Goal: Task Accomplishment & Management: Manage account settings

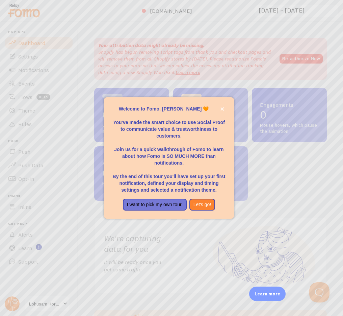
click at [128, 73] on div at bounding box center [171, 158] width 343 height 316
click at [205, 207] on button "Let's go!" at bounding box center [203, 205] width 26 height 12
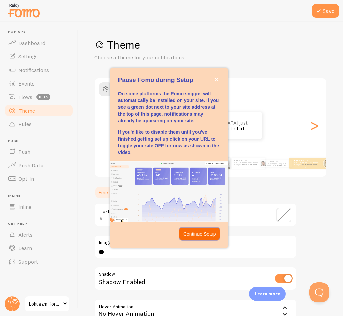
click at [201, 233] on p "Continue Setup" at bounding box center [199, 233] width 33 height 7
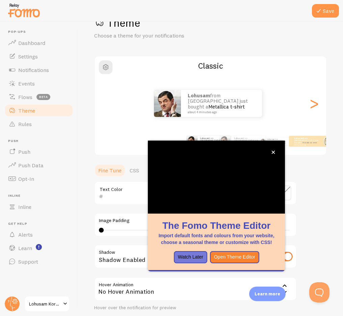
scroll to position [23, 0]
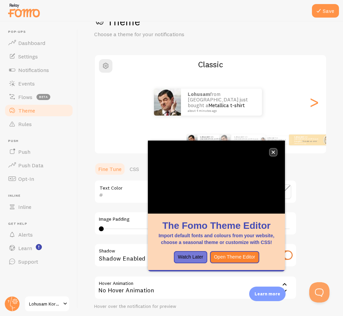
click at [274, 150] on icon "close," at bounding box center [274, 152] width 4 height 4
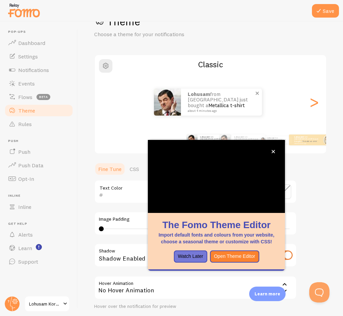
click at [178, 100] on img at bounding box center [167, 102] width 27 height 27
click at [222, 109] on small "about 4 minutes ago" at bounding box center [221, 110] width 66 height 3
click at [273, 150] on icon "close," at bounding box center [274, 152] width 4 height 4
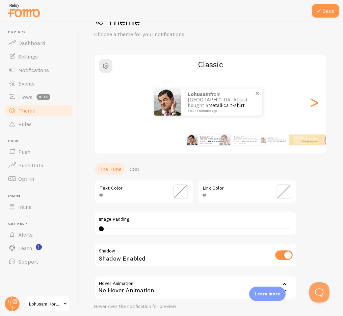
click at [199, 111] on div "Lohusam from [GEOGRAPHIC_DATA] just bought a Metallica t-shirt about 4 minutes …" at bounding box center [221, 102] width 81 height 27
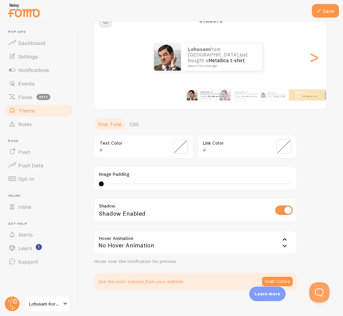
scroll to position [75, 0]
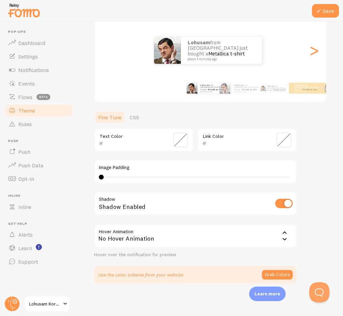
click at [123, 135] on div "Text Color" at bounding box center [143, 140] width 99 height 24
click at [122, 141] on input "text" at bounding box center [134, 143] width 62 height 8
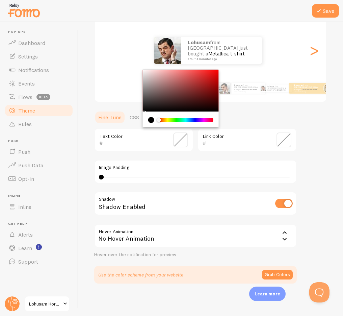
click at [250, 66] on div "Lohusam from [GEOGRAPHIC_DATA] just bought a Metallica t-shirt about 4 minutes …" at bounding box center [210, 50] width 231 height 49
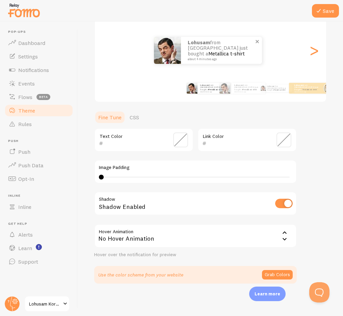
click at [219, 64] on div "Lohusam from [GEOGRAPHIC_DATA] just bought a Metallica t-shirt about 4 minutes …" at bounding box center [221, 50] width 81 height 27
click at [222, 53] on link "Metallica t-shirt" at bounding box center [226, 53] width 36 height 6
click at [223, 50] on link "Metallica t-shirt" at bounding box center [226, 53] width 36 height 6
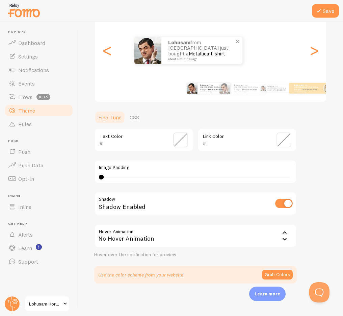
click at [205, 57] on p "Lohusam from [GEOGRAPHIC_DATA] just bought a Metallica t-shirt about 4 minutes …" at bounding box center [202, 50] width 68 height 21
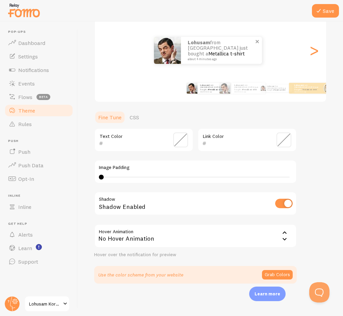
click at [214, 40] on div "Lohusam from [GEOGRAPHIC_DATA] just bought a Metallica t-shirt about 4 minutes …" at bounding box center [221, 50] width 81 height 27
click at [215, 44] on p "Lohusam from [GEOGRAPHIC_DATA] just bought a Metallica t-shirt about 4 minutes …" at bounding box center [222, 50] width 68 height 21
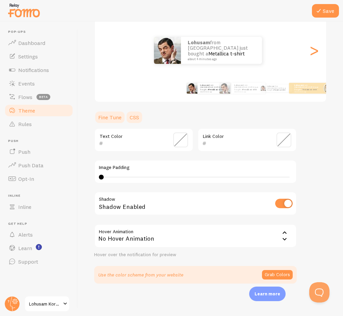
click at [136, 116] on link "CSS" at bounding box center [135, 117] width 18 height 14
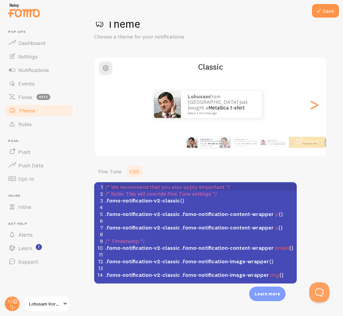
scroll to position [21, 0]
click at [108, 66] on span "button" at bounding box center [106, 68] width 8 height 8
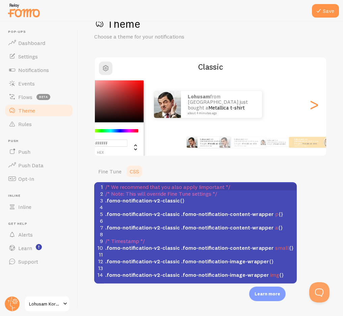
click at [172, 57] on div "Theme Choose a theme for your notifications #FFFFFF hex 255 r 255 g 255 b 0 h 0…" at bounding box center [210, 150] width 233 height 267
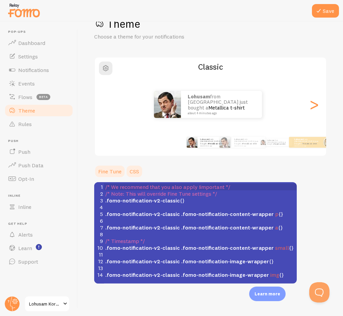
click at [124, 172] on link "Fine Tune" at bounding box center [109, 172] width 31 height 14
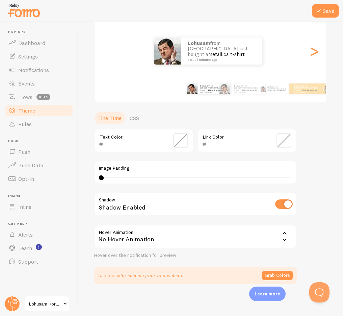
scroll to position [75, 0]
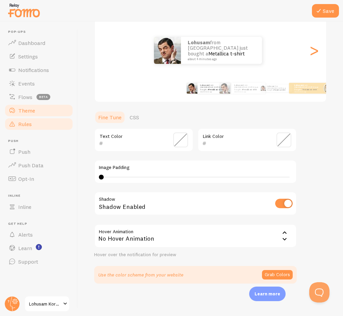
click at [38, 124] on link "Rules" at bounding box center [39, 124] width 70 height 14
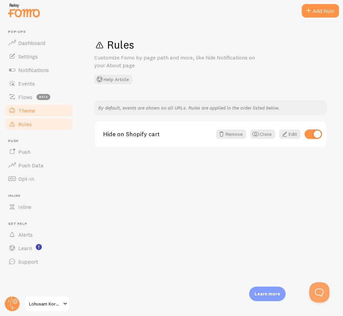
click at [43, 115] on link "Theme" at bounding box center [39, 111] width 70 height 14
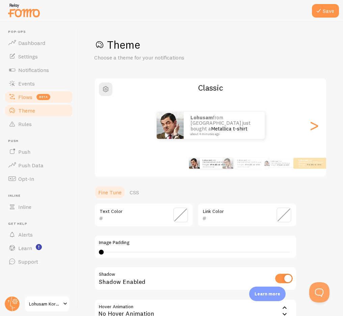
click at [45, 97] on span "beta" at bounding box center [43, 97] width 14 height 6
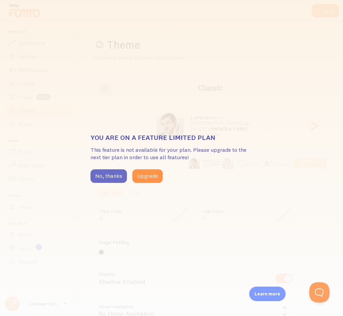
click at [111, 171] on button "No, thanks" at bounding box center [109, 176] width 36 height 14
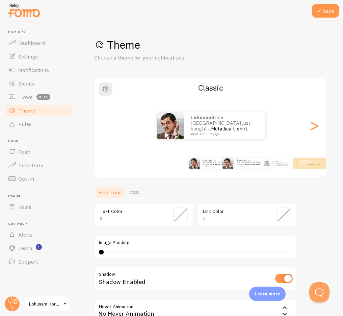
click at [253, 168] on div "Lohusam from [GEOGRAPHIC_DATA] just bought a Metallica t-shirt about 4 minutes …" at bounding box center [245, 163] width 29 height 19
click at [254, 163] on link "Metallica t-shirt" at bounding box center [253, 164] width 15 height 3
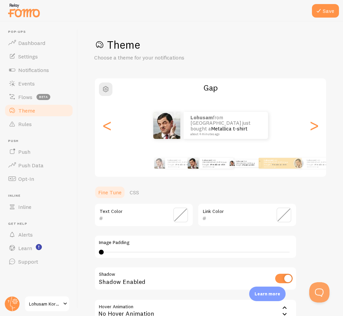
click at [248, 164] on link "Metallica t-shirt" at bounding box center [248, 165] width 11 height 2
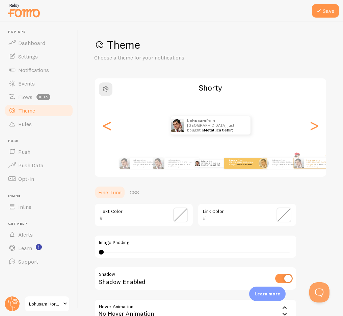
click at [254, 162] on p "Lohusam from [GEOGRAPHIC_DATA] just bought a Metallica t-shirt about 4 minutes …" at bounding box center [242, 163] width 27 height 8
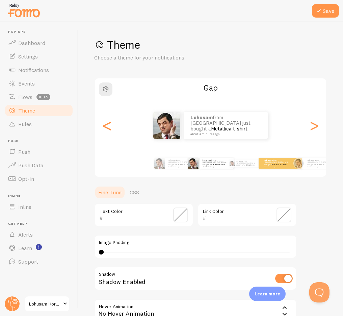
click at [274, 169] on div "Lohusam from [GEOGRAPHIC_DATA] just bought a Metallica t-shirt about 4 minutes …" at bounding box center [280, 163] width 29 height 19
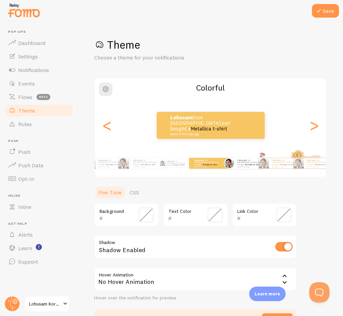
click at [253, 167] on div "Lohusam from [GEOGRAPHIC_DATA] just bought a Metallica t-shirt about 4 minutes …" at bounding box center [251, 163] width 32 height 11
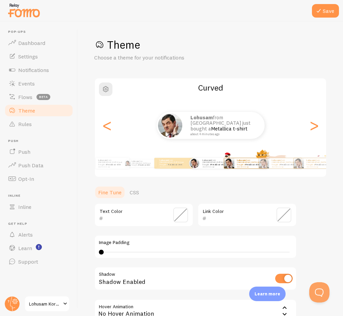
click at [250, 166] on small "about 4 minutes ago" at bounding box center [250, 166] width 26 height 1
type input "0"
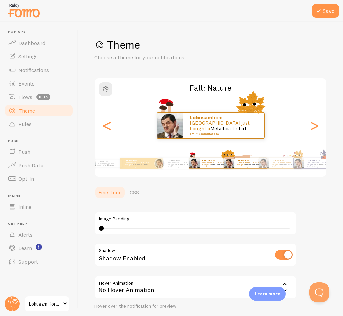
click at [252, 168] on div "Lohusam from [GEOGRAPHIC_DATA] just bought a Metallica t-shirt about 4 minutes …" at bounding box center [245, 163] width 29 height 19
click at [272, 168] on div "Lohusam from [GEOGRAPHIC_DATA] just bought a Metallica t-shirt about 4 minutes …" at bounding box center [286, 163] width 32 height 10
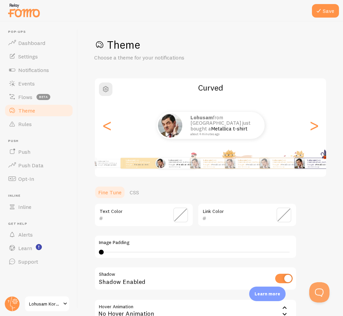
click at [302, 167] on img at bounding box center [300, 163] width 10 height 10
click at [309, 166] on small "about 4 minutes ago" at bounding box center [321, 166] width 26 height 1
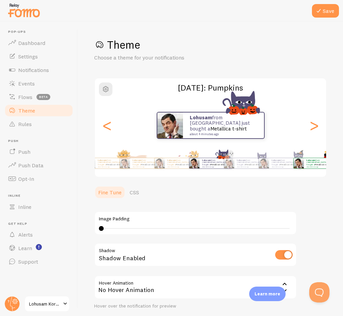
click at [304, 165] on div "Lohusam from [GEOGRAPHIC_DATA] just bought a Metallica t-shirt about 4 minutes …" at bounding box center [320, 163] width 32 height 10
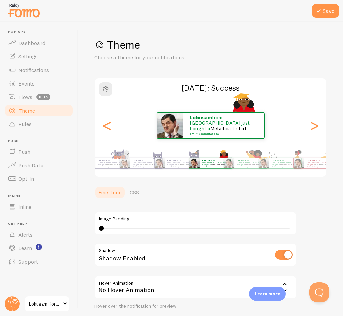
click at [304, 165] on div "Lohusam from [GEOGRAPHIC_DATA] just bought a Metallica t-shirt about 4 minutes …" at bounding box center [320, 163] width 32 height 10
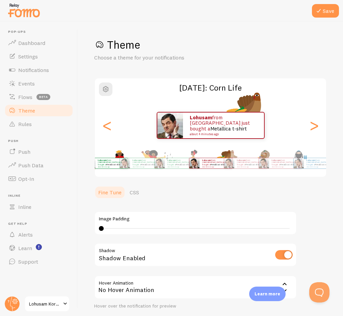
click at [304, 165] on div "Lohusam from [GEOGRAPHIC_DATA] just bought a Metallica t-shirt about 4 minutes …" at bounding box center [320, 163] width 32 height 10
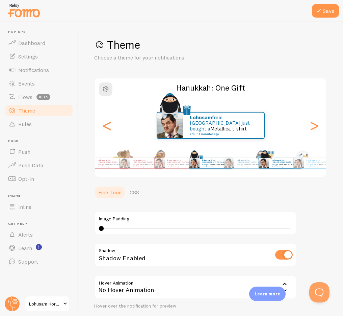
click at [269, 167] on img at bounding box center [264, 163] width 10 height 10
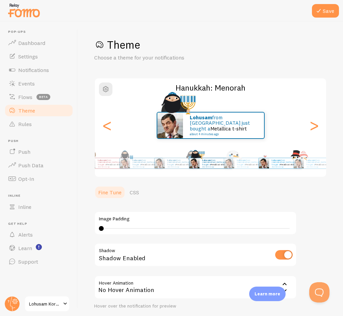
click at [268, 168] on img at bounding box center [264, 163] width 10 height 10
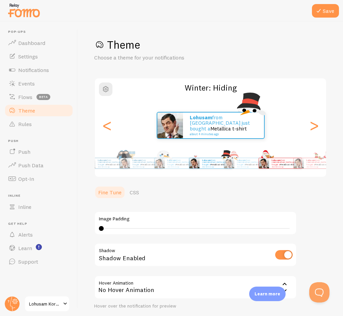
click at [274, 166] on small "about 4 minutes ago" at bounding box center [285, 166] width 26 height 1
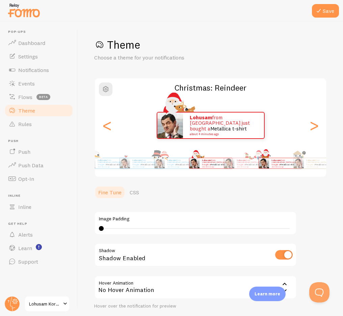
click at [290, 167] on div "Lohusam from [GEOGRAPHIC_DATA] just bought a Metallica t-shirt about 4 minutes …" at bounding box center [285, 163] width 32 height 10
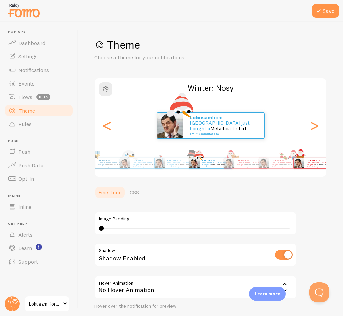
click at [311, 166] on small "about 4 minutes ago" at bounding box center [320, 166] width 26 height 1
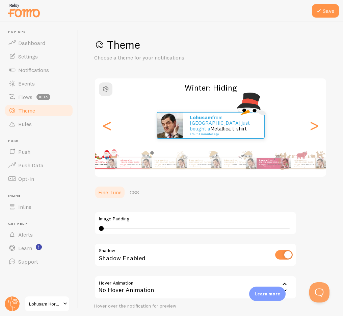
click at [68, 174] on main "Pop-ups Dashboard Settings Notifications Events Flows beta Theme Rules [GEOGRAP…" at bounding box center [171, 169] width 343 height 294
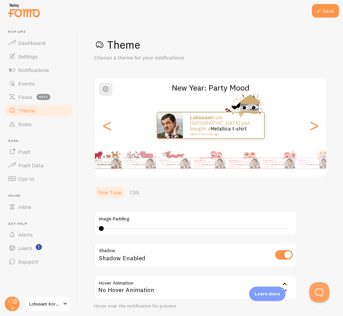
click at [93, 153] on div "Save Theme Choose a theme for your notifications New Year: Party Mood Lohusam f…" at bounding box center [210, 169] width 265 height 294
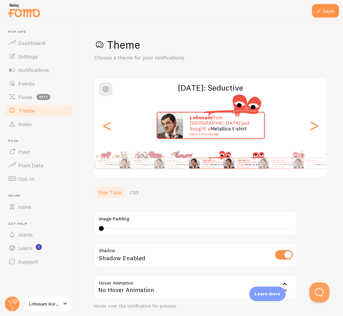
click at [242, 162] on p "Lohusam from [GEOGRAPHIC_DATA] just bought a Metallica t-shirt about 4 minutes …" at bounding box center [250, 163] width 27 height 8
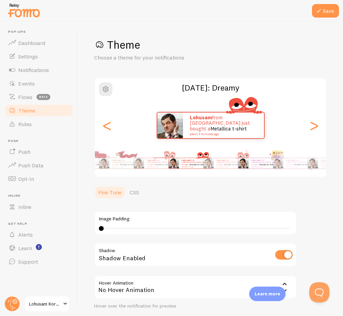
click at [251, 163] on p "Lohusam from [GEOGRAPHIC_DATA] just bought a Metallica t-shirt about 4 minutes …" at bounding box center [264, 163] width 27 height 8
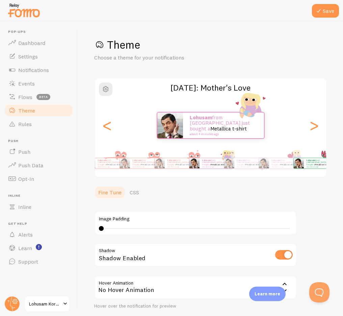
click at [272, 164] on p "Lohusam from [GEOGRAPHIC_DATA] just bought a Metallica t-shirt about 4 minutes …" at bounding box center [285, 163] width 27 height 8
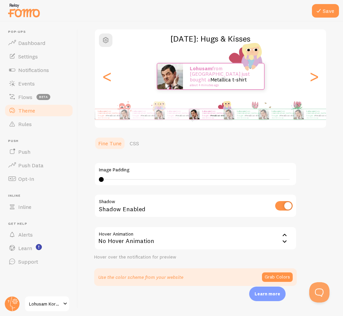
scroll to position [51, 0]
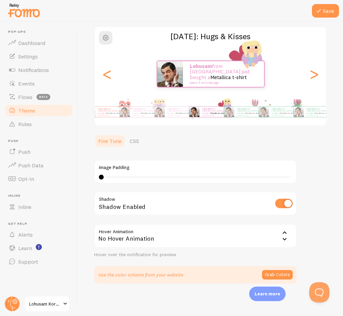
click at [279, 294] on p "Learn more" at bounding box center [268, 294] width 26 height 6
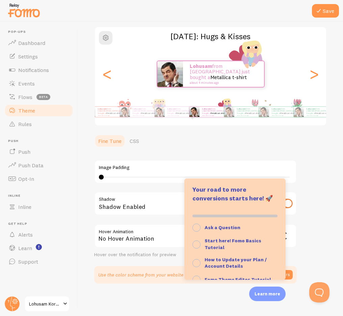
click at [329, 218] on div "Save Theme Choose a theme for your notifications [DATE]: Hugs & Kisses Lohusam …" at bounding box center [210, 169] width 265 height 294
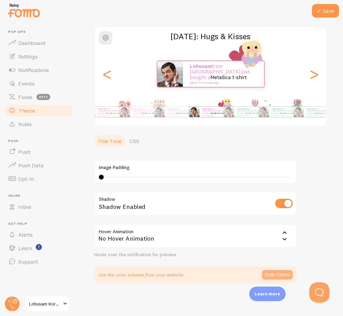
click at [276, 273] on button "Grab Colors" at bounding box center [277, 274] width 31 height 9
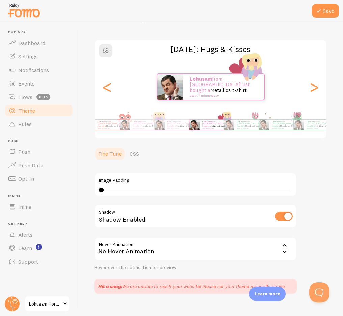
scroll to position [0, 0]
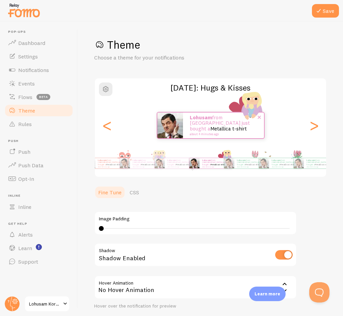
click at [194, 132] on small "about 4 minutes ago" at bounding box center [223, 133] width 66 height 3
click at [328, 14] on button "Save" at bounding box center [325, 11] width 27 height 14
click at [164, 168] on img at bounding box center [159, 163] width 10 height 10
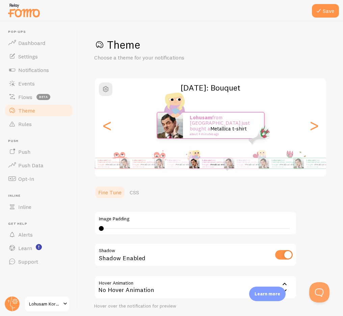
click at [203, 163] on p "Lohusam from [GEOGRAPHIC_DATA] just bought a Metallica t-shirt about 4 minutes …" at bounding box center [215, 163] width 27 height 8
click at [190, 155] on div "Lohusam from [GEOGRAPHIC_DATA] just bought a Metallica t-shirt about 4 minutes …" at bounding box center [175, 163] width 29 height 19
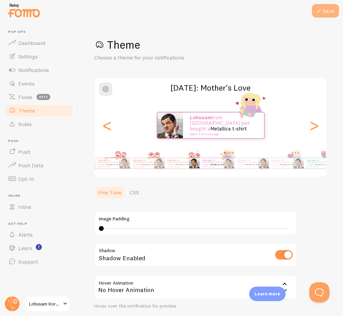
click at [325, 9] on button "Save" at bounding box center [325, 11] width 27 height 14
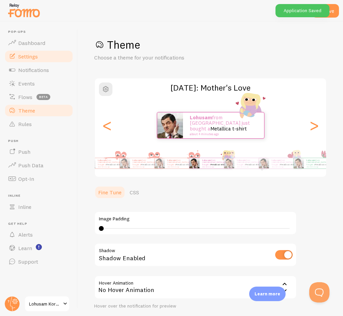
click at [43, 57] on link "Settings" at bounding box center [39, 57] width 70 height 14
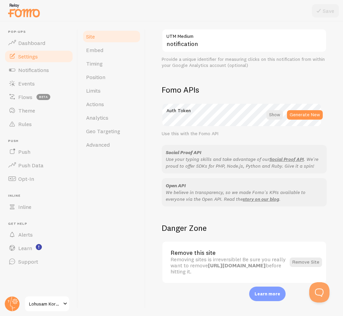
scroll to position [349, 0]
click at [36, 67] on span "Notifications" at bounding box center [33, 70] width 31 height 7
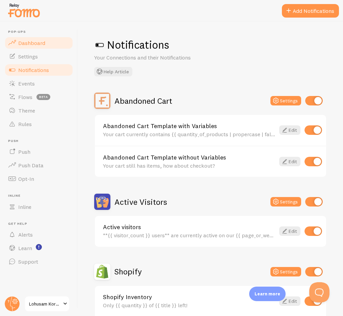
click at [40, 47] on link "Dashboard" at bounding box center [39, 43] width 70 height 14
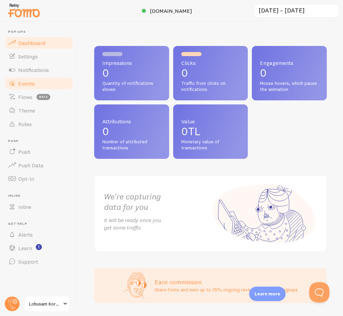
click at [47, 80] on link "Events" at bounding box center [39, 84] width 70 height 14
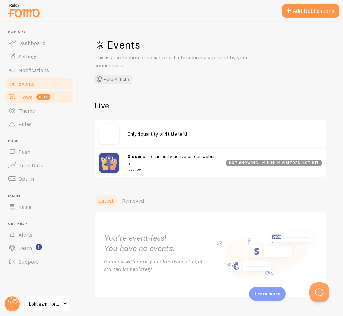
click at [46, 96] on span "beta" at bounding box center [43, 97] width 14 height 6
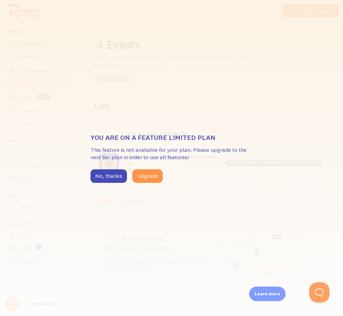
click at [107, 169] on div "You are on a feature limited plan This feature is not available for your plan. …" at bounding box center [172, 158] width 162 height 50
click at [95, 172] on button "No, thanks" at bounding box center [109, 176] width 36 height 14
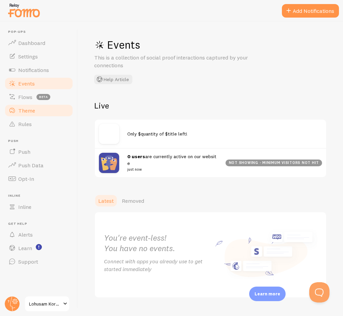
click at [30, 113] on span "Theme" at bounding box center [26, 110] width 17 height 7
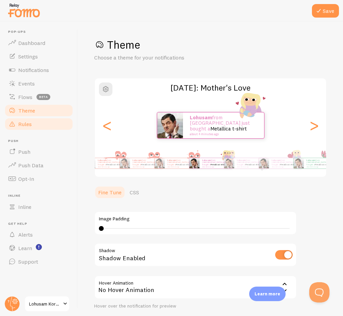
click at [28, 123] on span "Rules" at bounding box center [25, 124] width 14 height 7
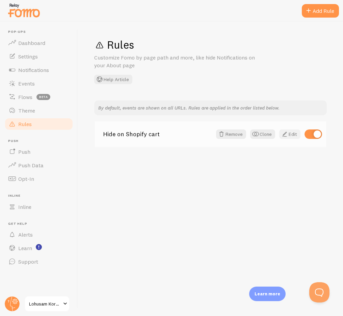
click at [290, 135] on link "Edit" at bounding box center [289, 133] width 21 height 9
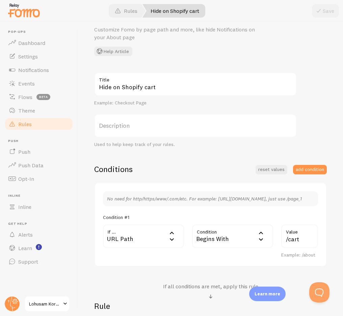
scroll to position [34, 0]
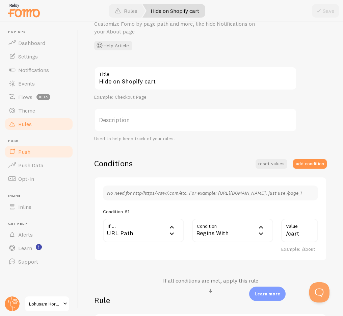
click at [36, 150] on link "Push" at bounding box center [39, 152] width 70 height 14
